Goal: Task Accomplishment & Management: Use online tool/utility

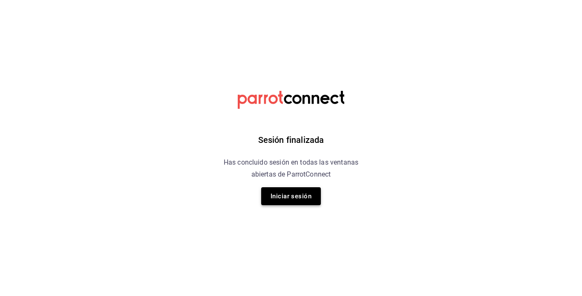
click at [303, 192] on button "Iniciar sesión" at bounding box center [291, 196] width 60 height 18
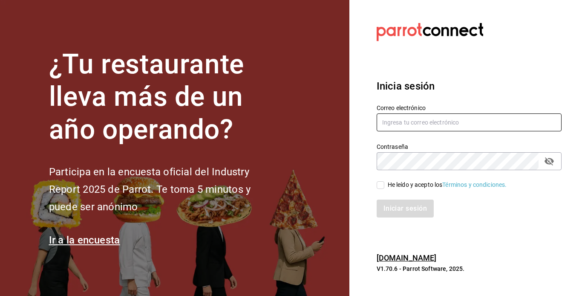
type input "mochomos.mitikah@grupocosteno.com"
click at [303, 192] on html "¿Tu restaurante lleva más de un año operando? Participa en la encuesta oficial …" at bounding box center [291, 148] width 582 height 296
click at [383, 188] on input "He leído y acepto los Términos y condiciones." at bounding box center [381, 185] width 8 height 8
click at [380, 187] on input "He leído y acepto los Términos y condiciones." at bounding box center [381, 185] width 8 height 8
click at [381, 184] on input "He leído y acepto los Términos y condiciones." at bounding box center [381, 185] width 8 height 8
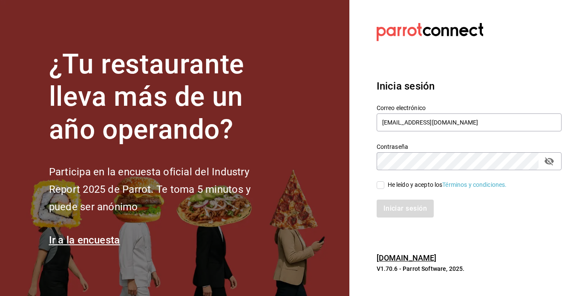
checkbox input "true"
click at [391, 210] on button "Iniciar sesión" at bounding box center [406, 208] width 58 height 18
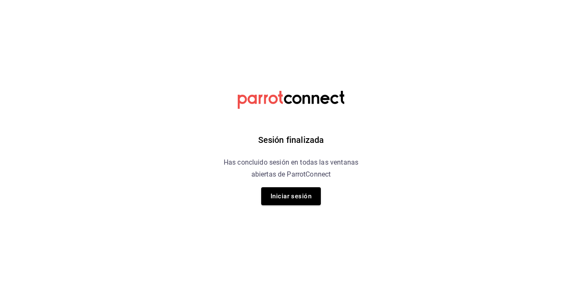
click at [282, 207] on div "Sesión finalizada Has concluido sesión en todas las ventanas abiertas de Parrot…" at bounding box center [291, 148] width 215 height 296
click at [283, 200] on button "Iniciar sesión" at bounding box center [291, 196] width 60 height 18
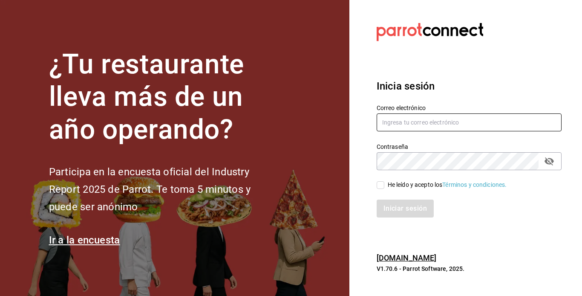
type input "mochomos.mitikah@grupocosteno.com"
click at [382, 182] on input "He leído y acepto los Términos y condiciones." at bounding box center [381, 185] width 8 height 8
checkbox input "true"
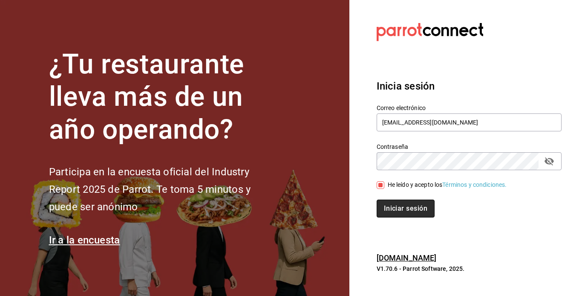
click at [394, 211] on button "Iniciar sesión" at bounding box center [406, 208] width 58 height 18
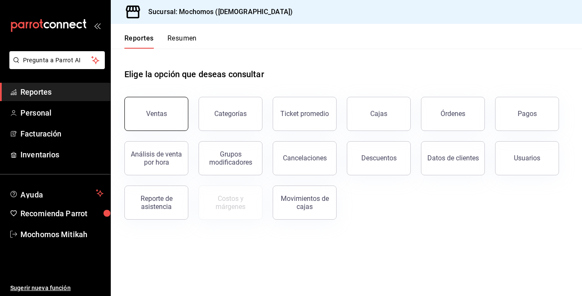
click at [160, 98] on div "Ventas" at bounding box center [151, 108] width 74 height 44
click at [161, 112] on div "Ventas" at bounding box center [156, 114] width 21 height 8
click at [161, 112] on html "Pregunta a Parrot AI Reportes Personal Facturación Inventarios Ayuda Recomienda…" at bounding box center [291, 148] width 582 height 296
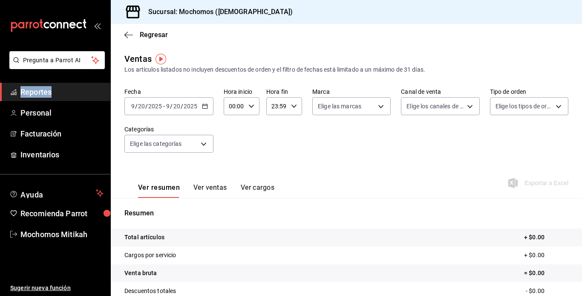
click at [38, 88] on span "Reportes" at bounding box center [61, 92] width 83 height 12
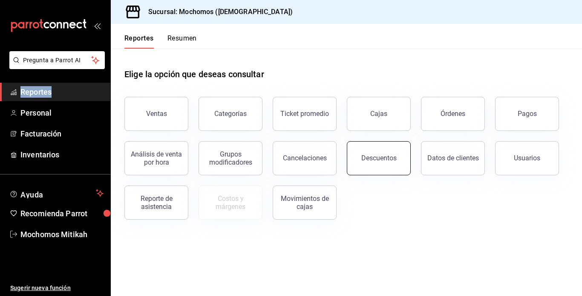
click at [383, 165] on button "Descuentos" at bounding box center [379, 158] width 64 height 34
click at [383, 165] on html "Pregunta a Parrot AI Reportes Personal Facturación Inventarios Ayuda Recomienda…" at bounding box center [291, 148] width 582 height 296
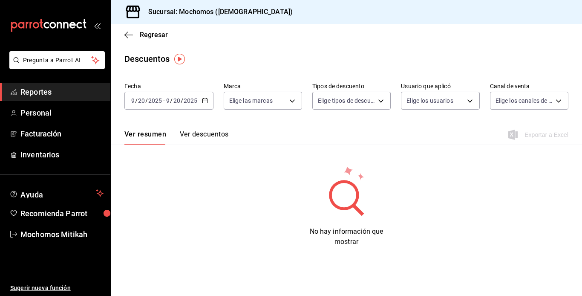
click at [195, 94] on div "2025-09-20 9 / 20 / 2025 - 2025-09-20 9 / 20 / 2025" at bounding box center [168, 101] width 89 height 18
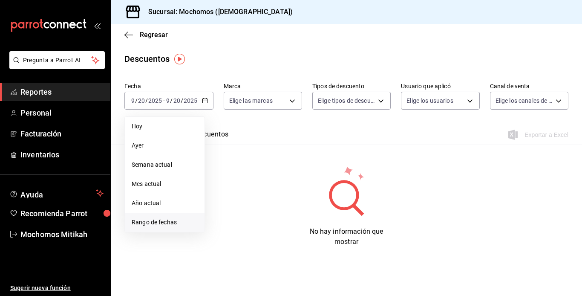
click at [152, 225] on span "Rango de fechas" at bounding box center [165, 222] width 66 height 9
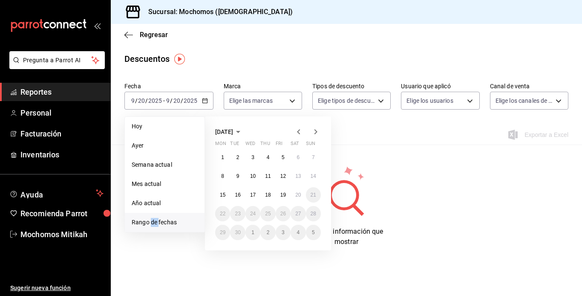
click at [152, 225] on span "Rango de fechas" at bounding box center [165, 222] width 66 height 9
click at [288, 191] on button "19" at bounding box center [283, 194] width 15 height 15
click at [298, 193] on abbr "20" at bounding box center [298, 195] width 6 height 6
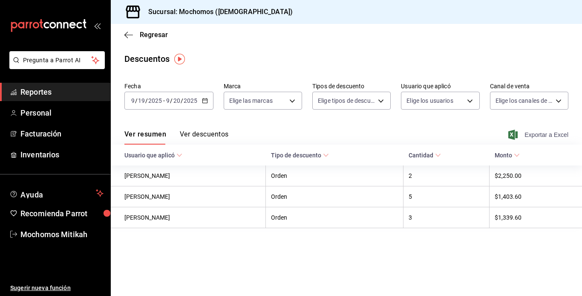
click at [527, 133] on span "Exportar a Excel" at bounding box center [539, 135] width 58 height 10
click at [205, 99] on \(Stroke\) "button" at bounding box center [204, 100] width 5 height 5
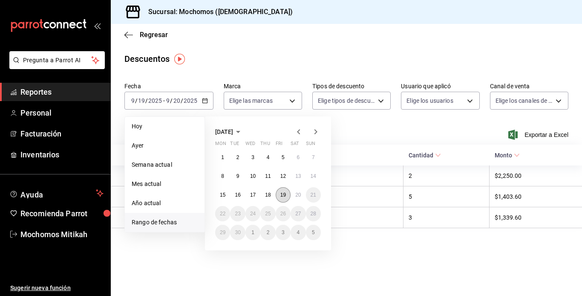
click at [280, 197] on abbr "19" at bounding box center [283, 195] width 6 height 6
click at [296, 196] on abbr "20" at bounding box center [298, 195] width 6 height 6
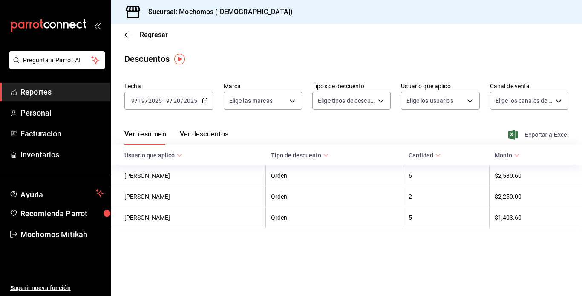
click at [530, 136] on span "Exportar a Excel" at bounding box center [539, 135] width 58 height 10
click at [130, 37] on icon "button" at bounding box center [128, 35] width 9 height 8
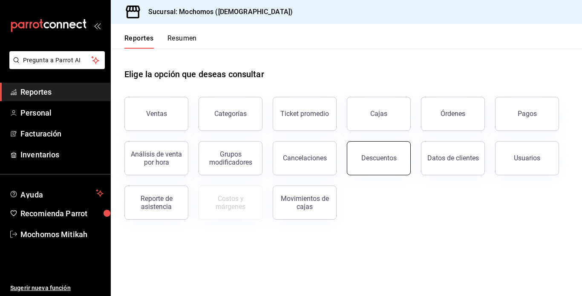
click at [391, 146] on button "Descuentos" at bounding box center [379, 158] width 64 height 34
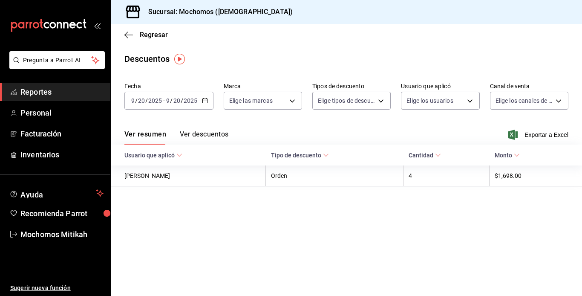
click at [202, 101] on icon "button" at bounding box center [205, 101] width 6 height 6
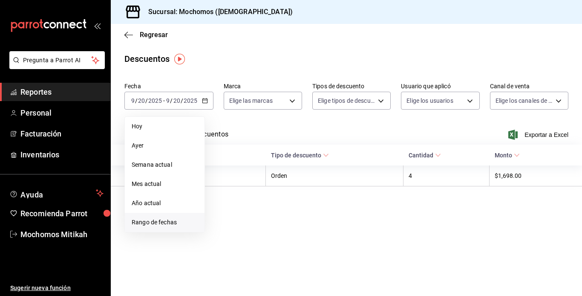
click at [178, 221] on span "Rango de fechas" at bounding box center [165, 222] width 66 height 9
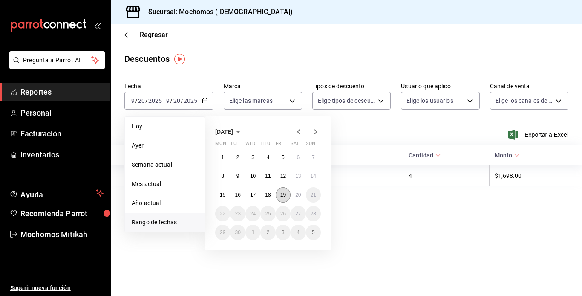
click at [283, 196] on abbr "19" at bounding box center [283, 195] width 6 height 6
click at [298, 196] on abbr "20" at bounding box center [298, 195] width 6 height 6
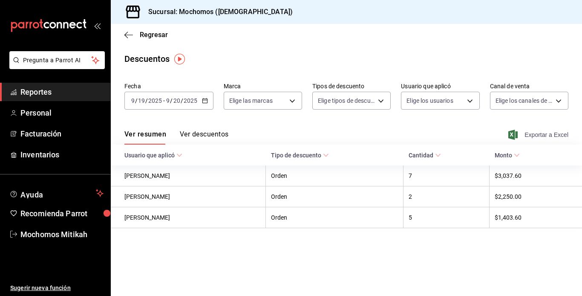
click at [518, 130] on icon "button" at bounding box center [512, 135] width 9 height 10
click at [127, 35] on icon "button" at bounding box center [128, 35] width 9 height 8
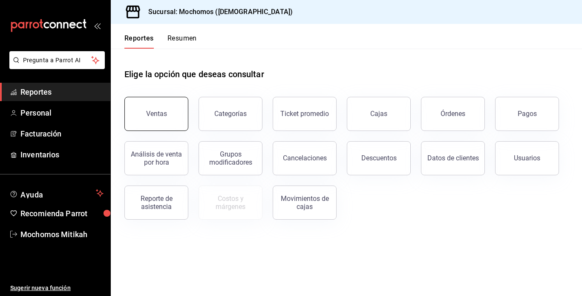
click at [168, 113] on button "Ventas" at bounding box center [156, 114] width 64 height 34
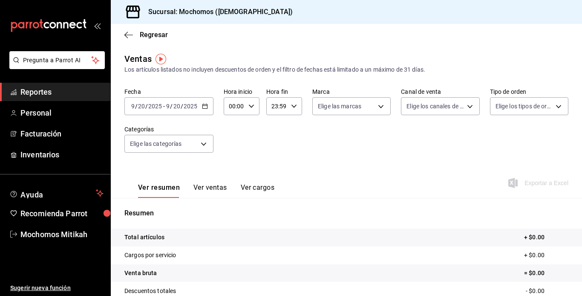
click at [204, 108] on icon "button" at bounding box center [205, 106] width 6 height 6
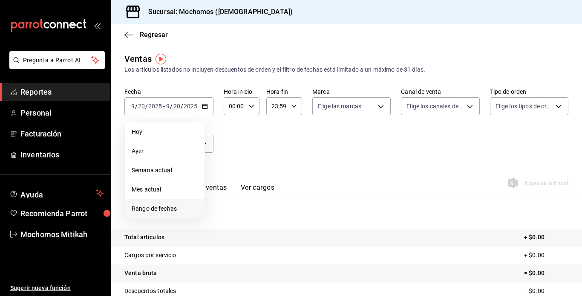
click at [173, 210] on span "Rango de fechas" at bounding box center [165, 208] width 66 height 9
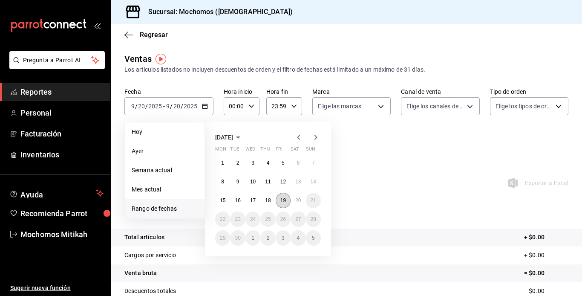
click at [282, 201] on abbr "19" at bounding box center [283, 200] width 6 height 6
click at [297, 202] on abbr "20" at bounding box center [298, 200] width 6 height 6
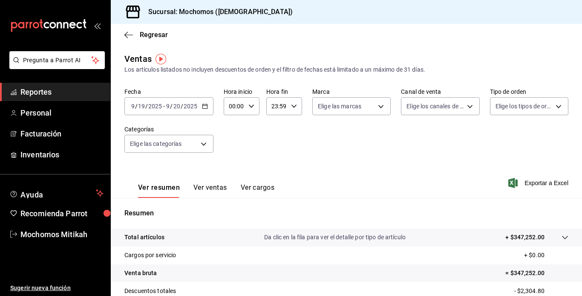
click at [246, 106] on div "00:00 Hora inicio" at bounding box center [242, 106] width 36 height 18
click at [232, 139] on span "05" at bounding box center [232, 141] width 4 height 7
type input "05:00"
click at [516, 181] on div at bounding box center [291, 148] width 582 height 296
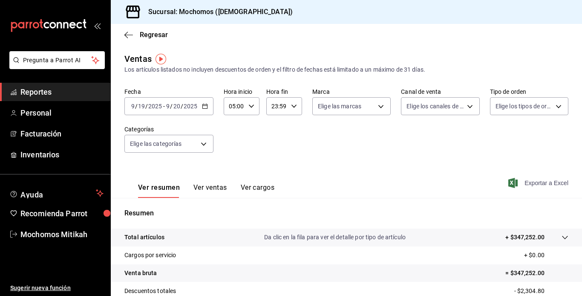
click at [534, 184] on span "Exportar a Excel" at bounding box center [539, 183] width 58 height 10
click at [126, 32] on icon "button" at bounding box center [128, 35] width 9 height 8
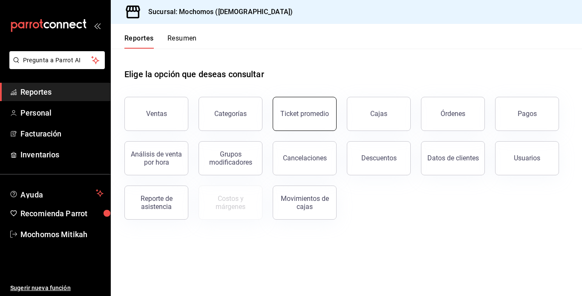
click at [313, 119] on button "Ticket promedio" at bounding box center [305, 114] width 64 height 34
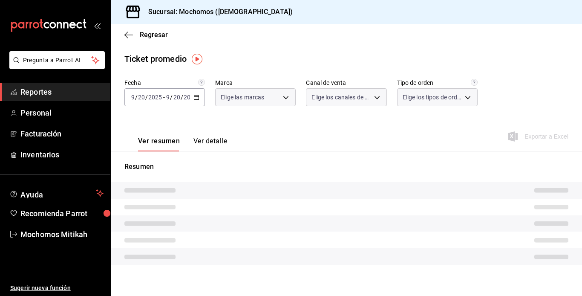
type input "d0e5f648-281b-433d-bf08-9501e0541b8c"
type input "PARROT,UBER_EATS,RAPPI,DIDI_FOOD,ONLINE"
type input "cc440b54-242b-418e-867f-ce57fb098104,EXTERNAL,95b7c8a9-84d2-4e3b-995f-2f2c21fa6…"
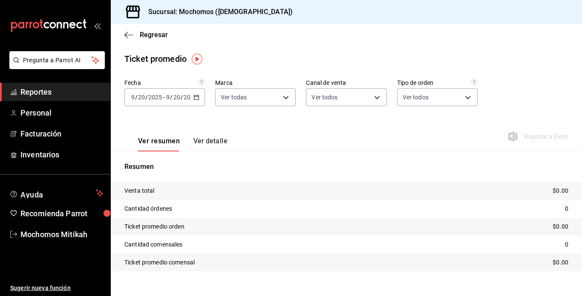
click at [196, 95] on icon "button" at bounding box center [196, 97] width 6 height 6
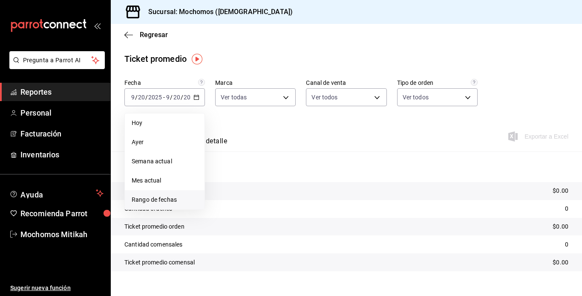
click at [173, 199] on span "Rango de fechas" at bounding box center [165, 199] width 66 height 9
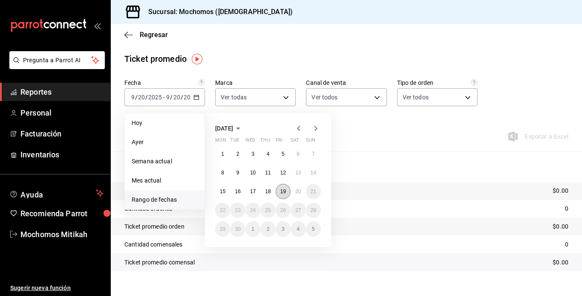
click at [282, 189] on abbr "19" at bounding box center [283, 191] width 6 height 6
click at [294, 193] on button "20" at bounding box center [298, 191] width 15 height 15
